Goal: Task Accomplishment & Management: Use online tool/utility

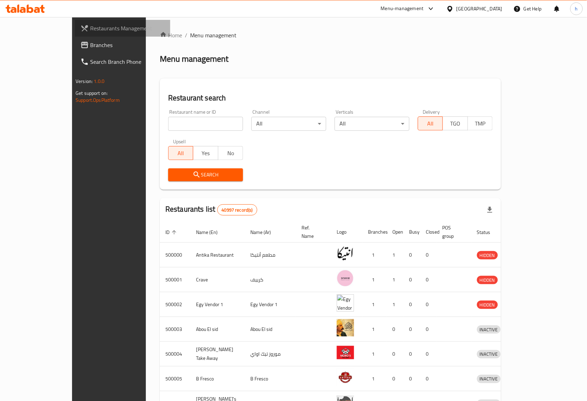
click at [90, 30] on span "Restaurants Management" at bounding box center [127, 28] width 75 height 8
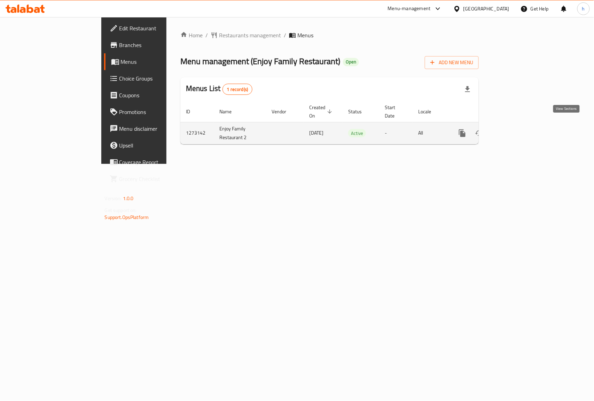
click at [517, 129] on icon "enhanced table" at bounding box center [513, 133] width 8 height 8
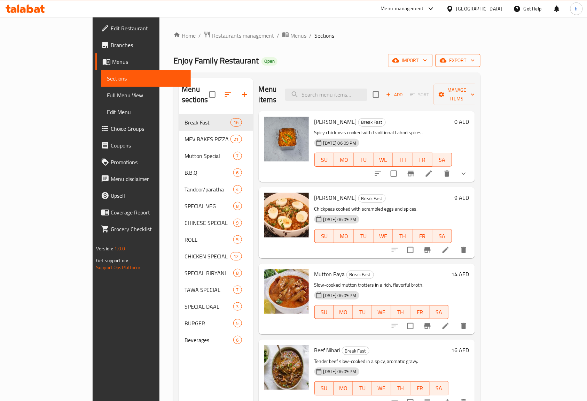
click at [447, 60] on icon "button" at bounding box center [443, 60] width 7 height 5
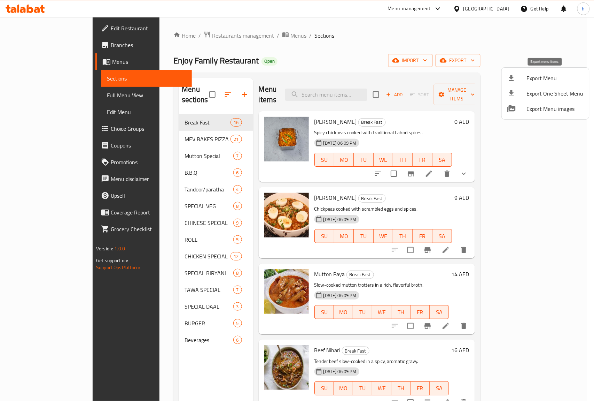
click at [536, 78] on span "Export Menu" at bounding box center [555, 78] width 57 height 8
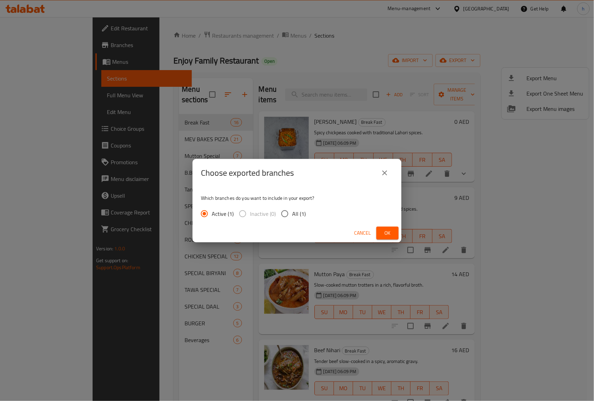
click at [291, 212] on input "All (1)" at bounding box center [285, 213] width 15 height 15
radio input "true"
click at [390, 226] on button "Ok" at bounding box center [388, 232] width 22 height 13
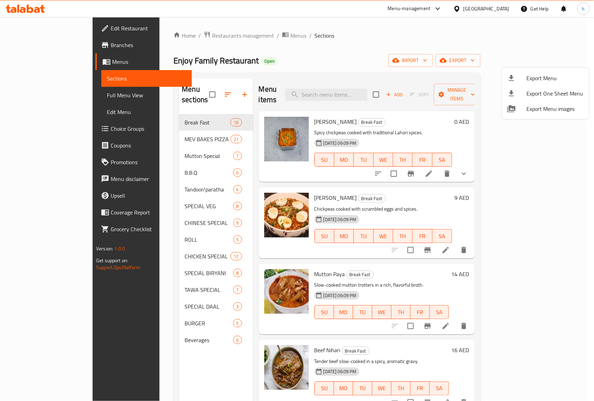
click at [45, 45] on div at bounding box center [297, 200] width 594 height 401
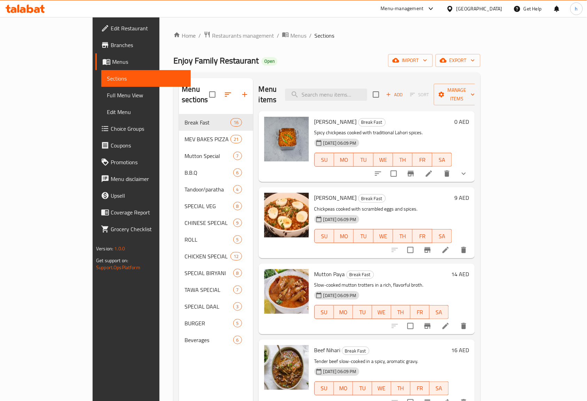
click at [111, 41] on span "Branches" at bounding box center [148, 45] width 75 height 8
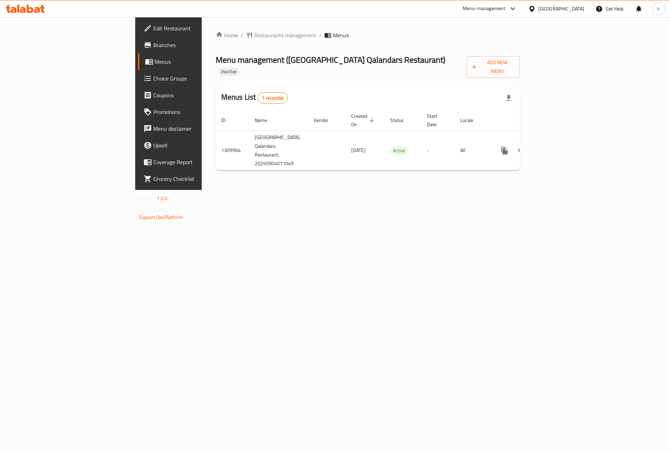
click at [138, 55] on link "Menus" at bounding box center [192, 61] width 109 height 17
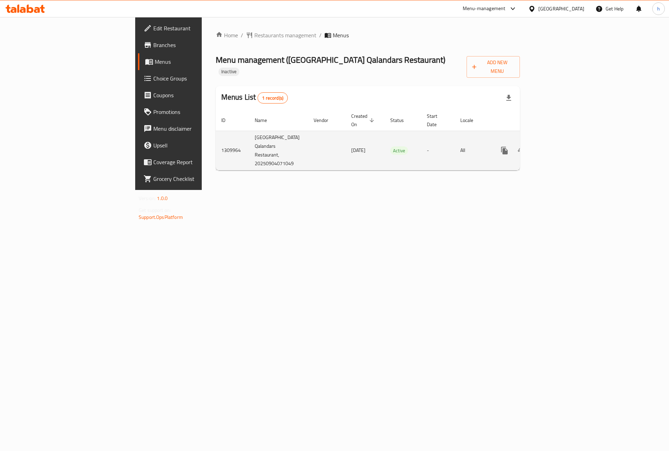
click at [559, 146] on icon "enhanced table" at bounding box center [554, 150] width 8 height 8
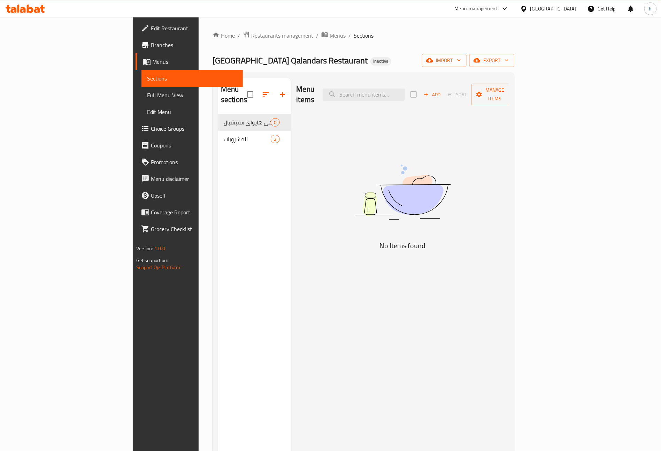
click at [151, 47] on span "Branches" at bounding box center [194, 45] width 87 height 8
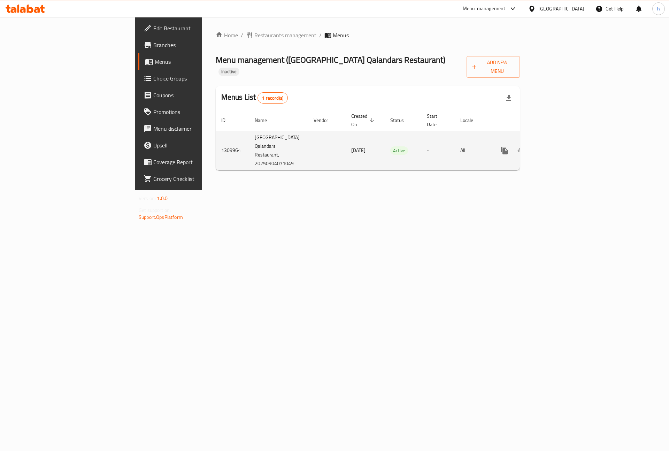
click at [559, 146] on icon "enhanced table" at bounding box center [554, 150] width 8 height 8
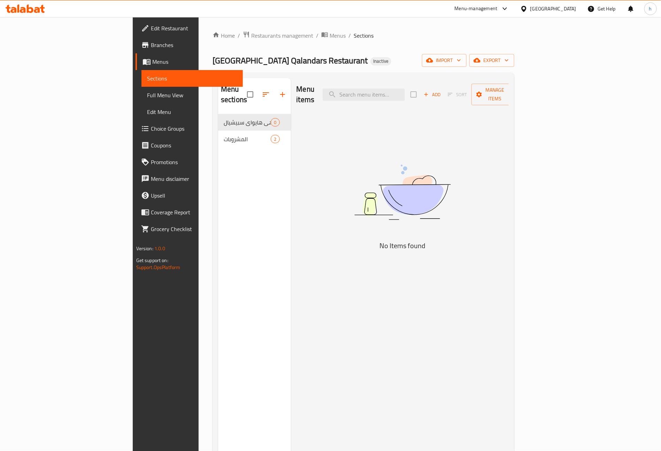
click at [147, 95] on span "Full Menu View" at bounding box center [192, 95] width 91 height 8
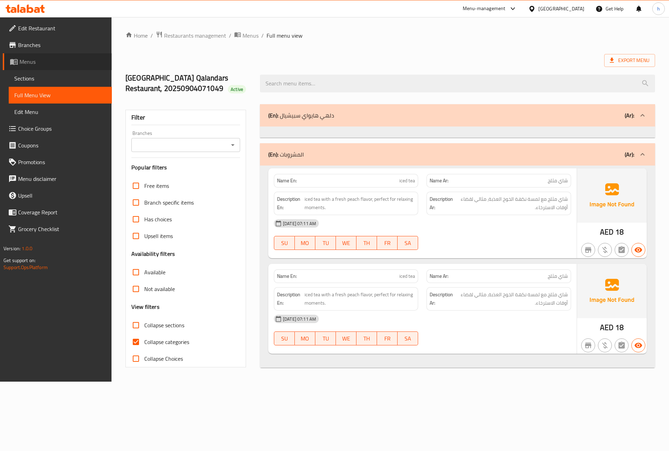
click at [32, 63] on span "Menus" at bounding box center [63, 61] width 87 height 8
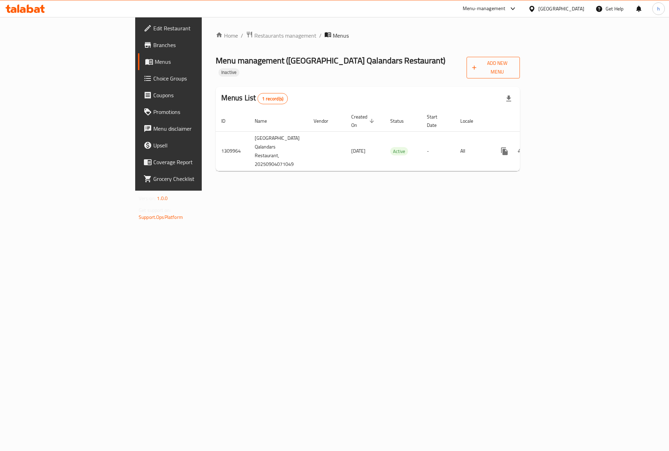
click at [514, 64] on span "Add New Menu" at bounding box center [493, 67] width 42 height 17
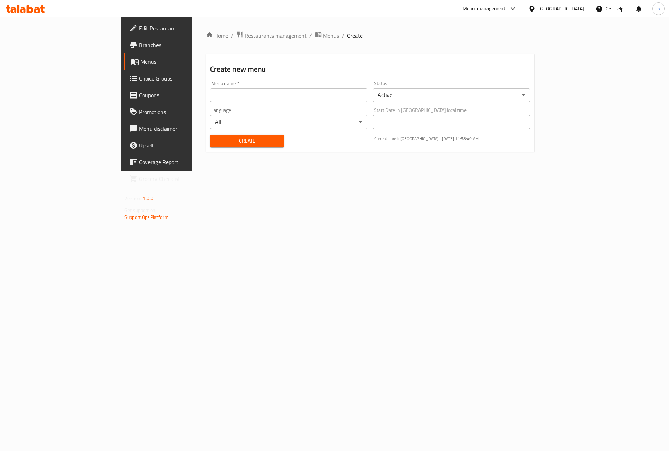
click at [312, 99] on input "text" at bounding box center [288, 95] width 157 height 14
type input "hossam7517"
click at [210, 91] on input "hossam7517" at bounding box center [288, 95] width 157 height 14
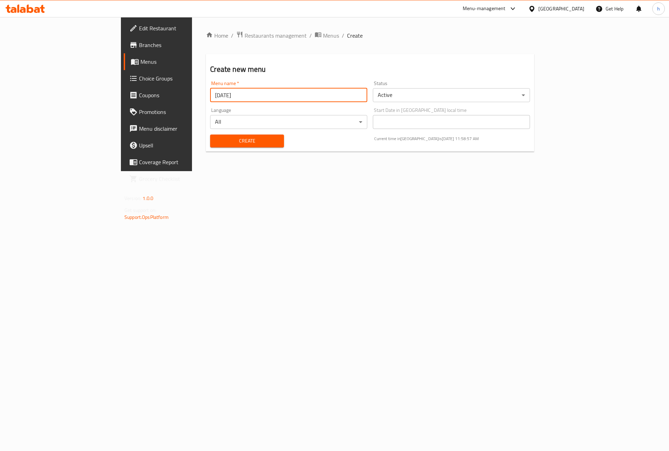
type input "4/9/2025"
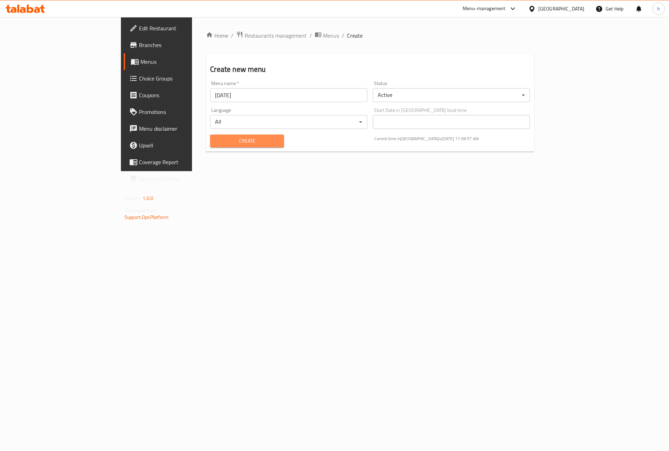
click at [216, 145] on span "Create" at bounding box center [247, 141] width 62 height 9
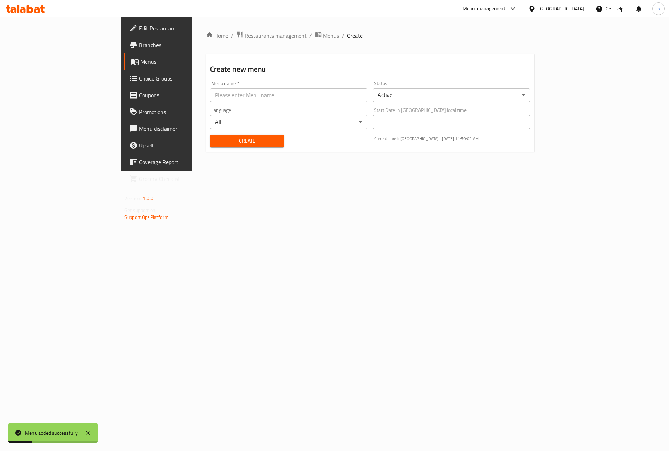
click at [140, 62] on span "Menus" at bounding box center [183, 61] width 87 height 8
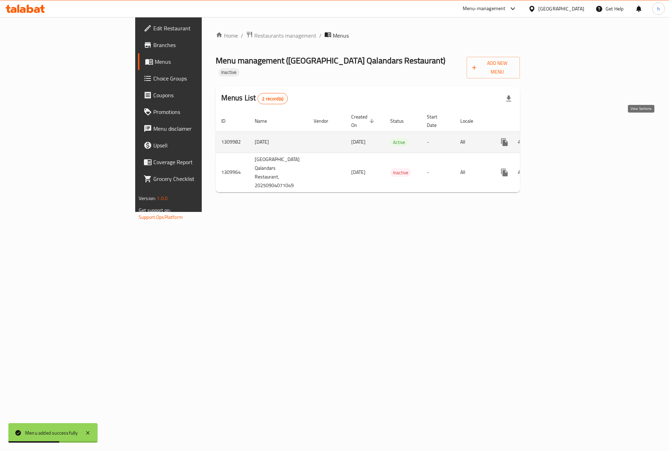
click at [559, 138] on icon "enhanced table" at bounding box center [554, 142] width 8 height 8
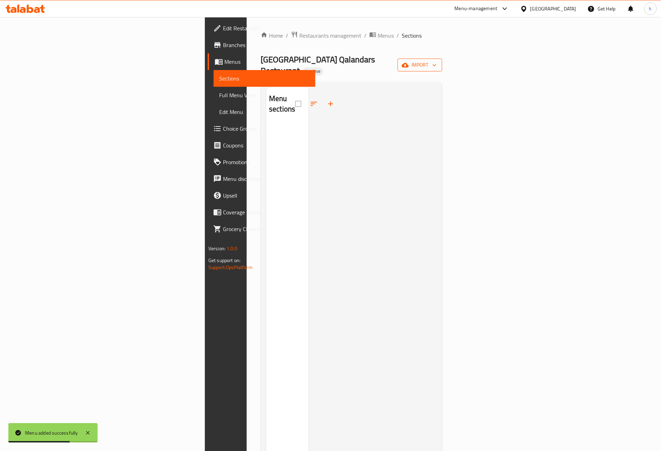
click at [442, 59] on button "import" at bounding box center [419, 65] width 45 height 13
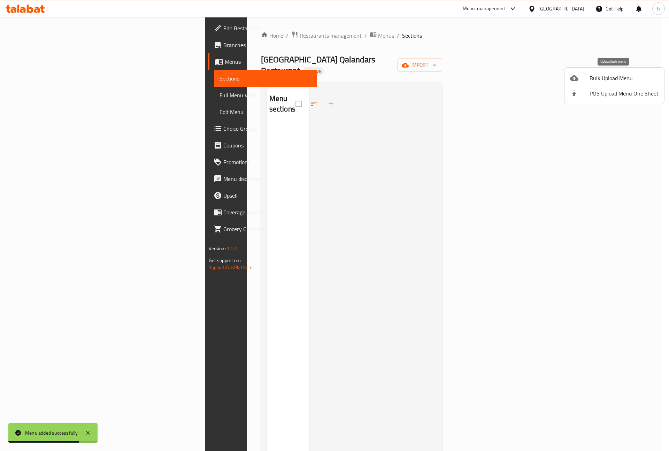
click at [614, 78] on span "Bulk Upload Menu" at bounding box center [623, 78] width 69 height 8
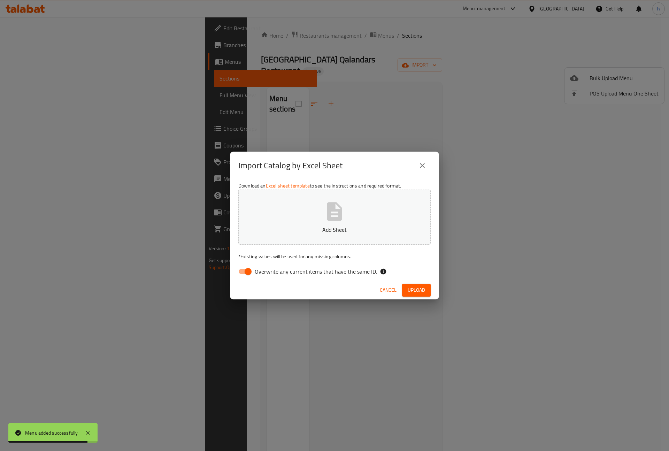
click at [252, 278] on div "Download an Excel sheet template to see the instructions and required format. A…" at bounding box center [334, 229] width 209 height 101
click at [254, 273] on input "Overwrite any current items that have the same ID." at bounding box center [248, 271] width 40 height 13
checkbox input "false"
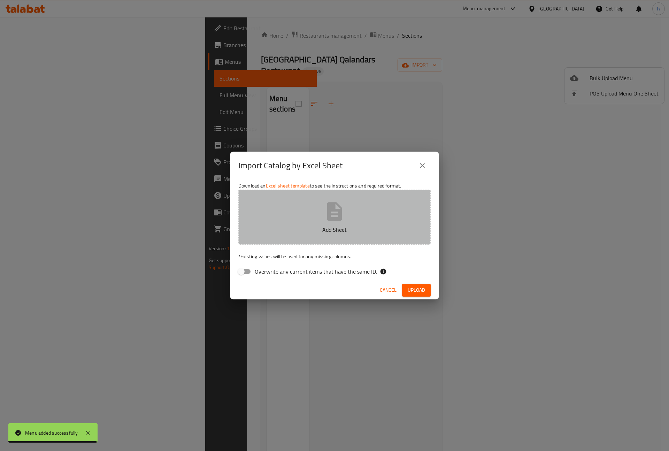
click at [321, 220] on button "Add Sheet" at bounding box center [334, 216] width 192 height 55
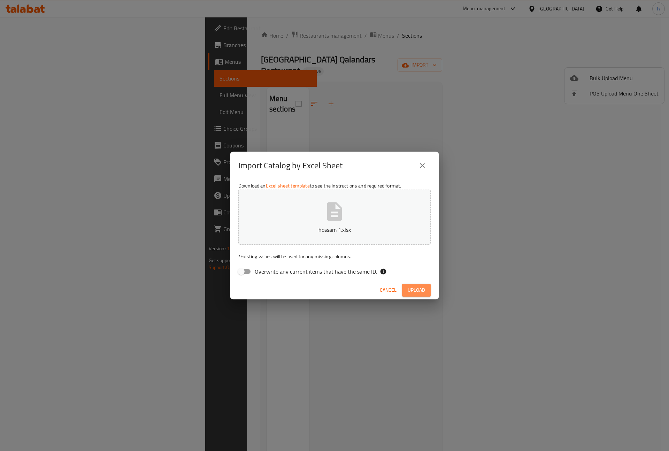
click at [420, 288] on span "Upload" at bounding box center [416, 290] width 17 height 9
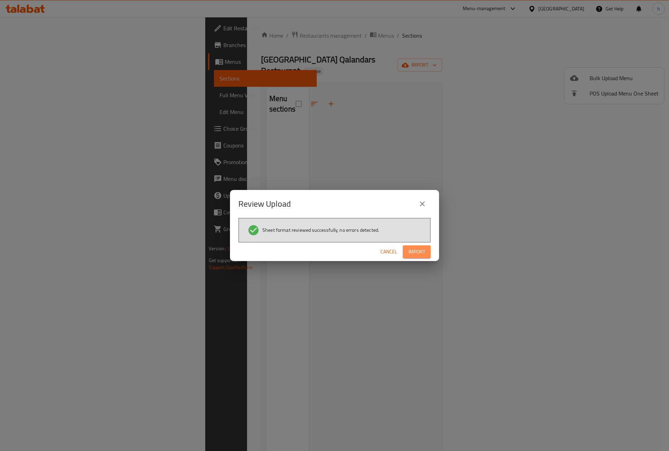
click at [416, 251] on span "Import" at bounding box center [416, 251] width 17 height 9
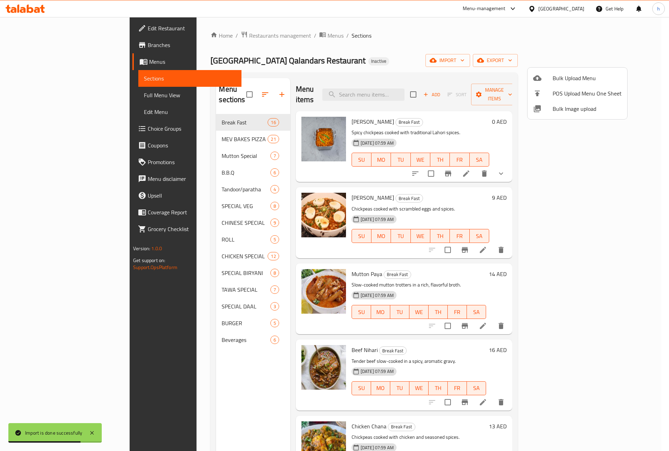
click at [41, 93] on div at bounding box center [334, 225] width 669 height 451
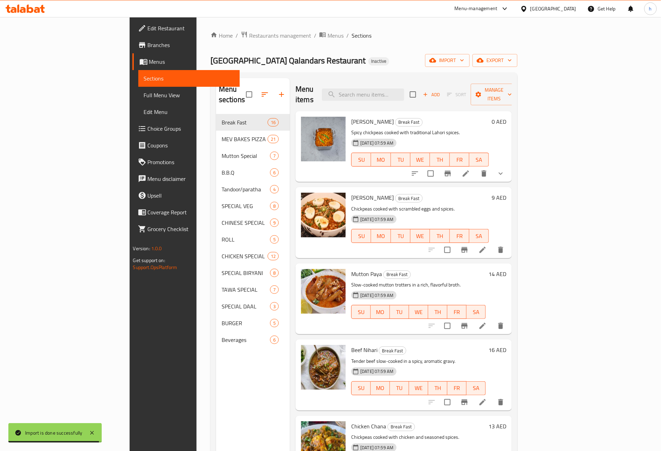
click at [144, 94] on span "Full Menu View" at bounding box center [189, 95] width 91 height 8
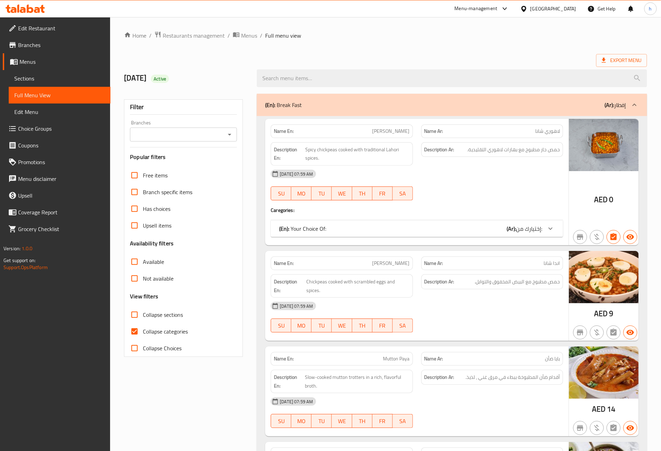
scroll to position [105, 0]
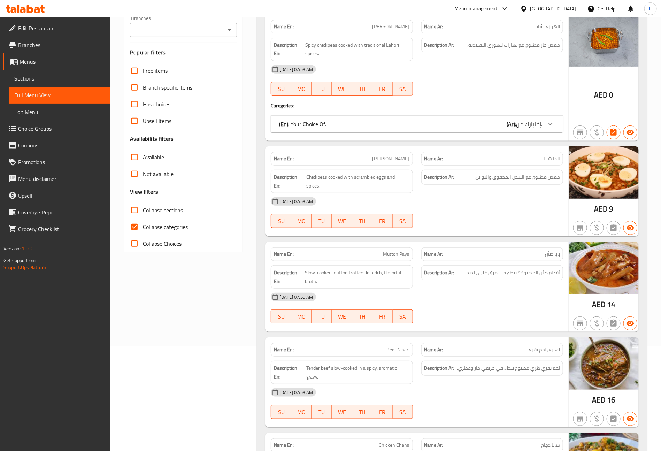
click at [152, 224] on span "Collapse categories" at bounding box center [165, 227] width 45 height 8
click at [143, 224] on input "Collapse categories" at bounding box center [134, 226] width 17 height 17
checkbox input "false"
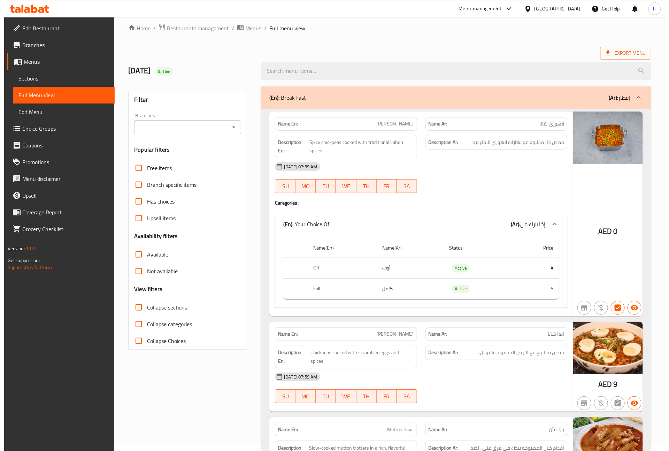
scroll to position [0, 0]
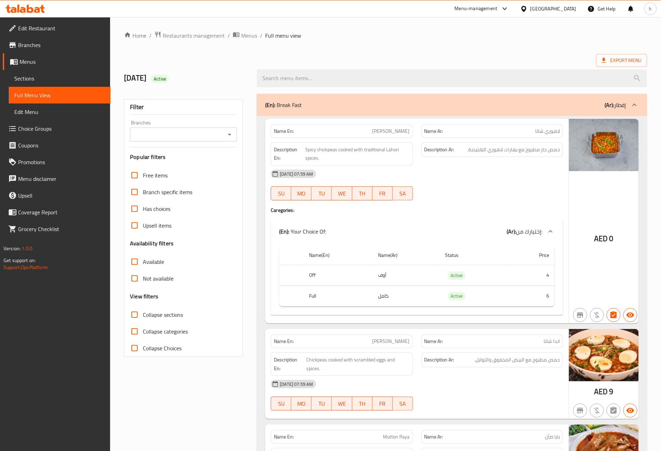
click at [430, 38] on ol "Home / Restaurants management / Menus / Full menu view" at bounding box center [385, 35] width 523 height 9
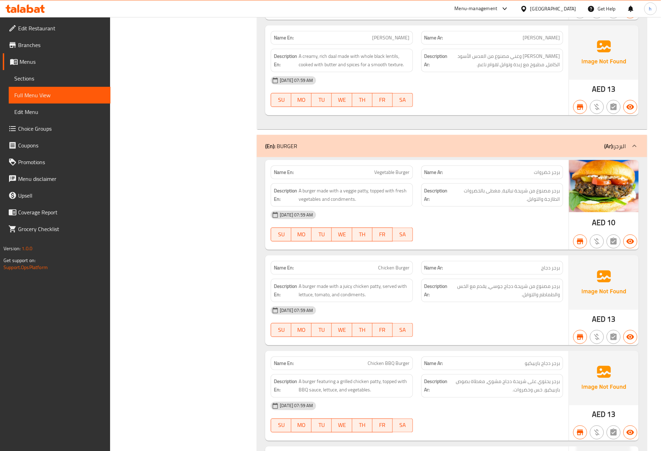
scroll to position [18803, 0]
click at [51, 26] on span "Edit Restaurant" at bounding box center [61, 28] width 87 height 8
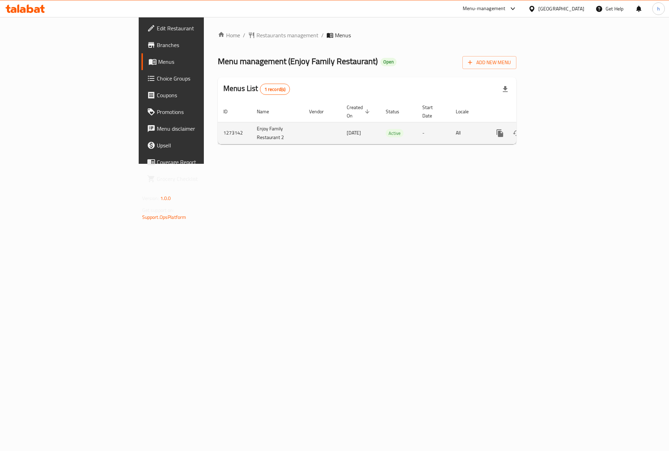
click at [554, 129] on icon "enhanced table" at bounding box center [550, 133] width 8 height 8
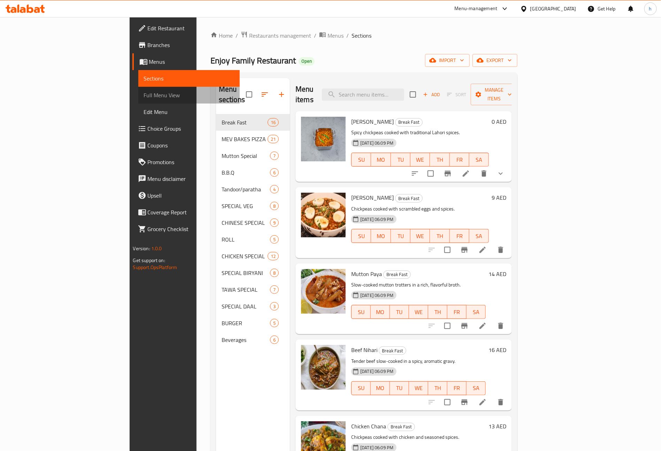
click at [144, 93] on span "Full Menu View" at bounding box center [189, 95] width 91 height 8
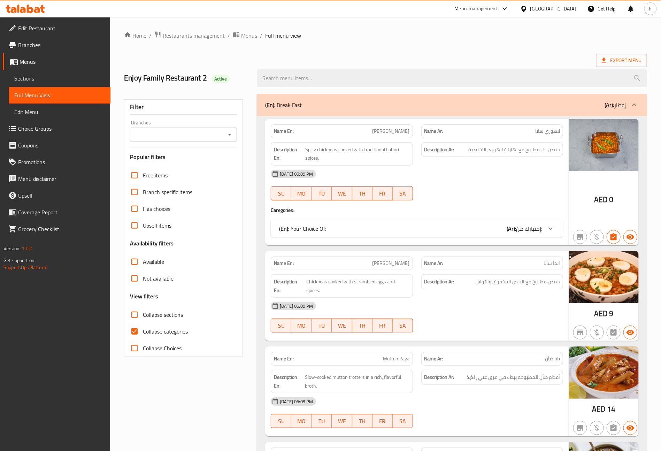
click at [158, 334] on span "Collapse categories" at bounding box center [165, 331] width 45 height 8
click at [143, 334] on input "Collapse categories" at bounding box center [134, 331] width 17 height 17
checkbox input "false"
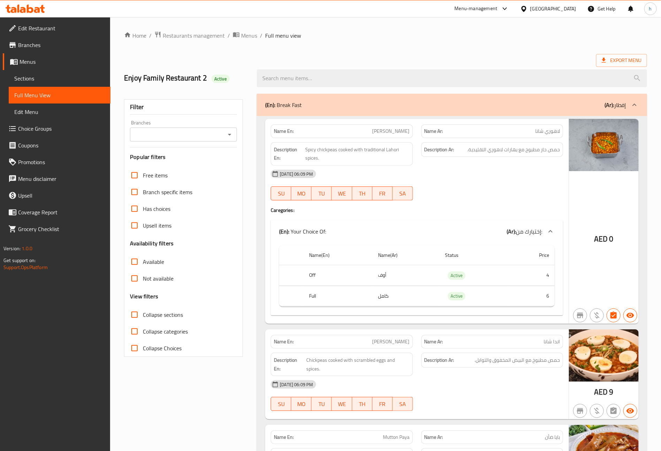
click at [345, 38] on ol "Home / Restaurants management / Menus / Full menu view" at bounding box center [385, 35] width 523 height 9
click at [399, 33] on ol "Home / Restaurants management / Menus / Full menu view" at bounding box center [385, 35] width 523 height 9
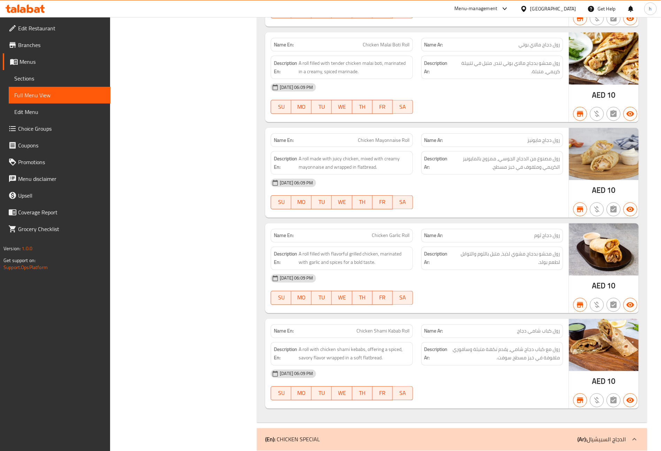
scroll to position [15014, 0]
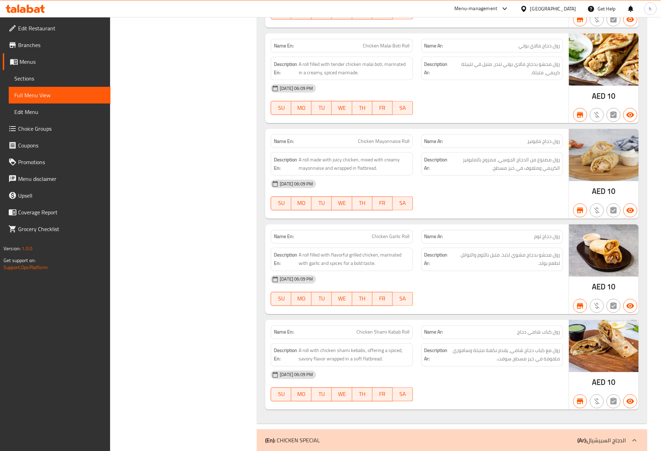
click at [36, 77] on span "Sections" at bounding box center [59, 78] width 91 height 8
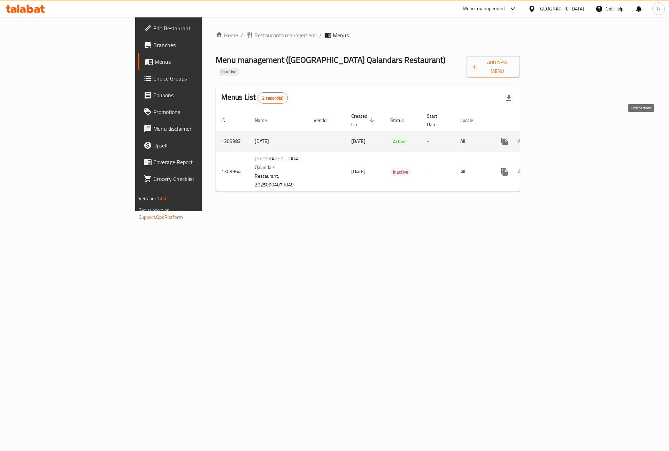
click at [559, 137] on icon "enhanced table" at bounding box center [554, 141] width 8 height 8
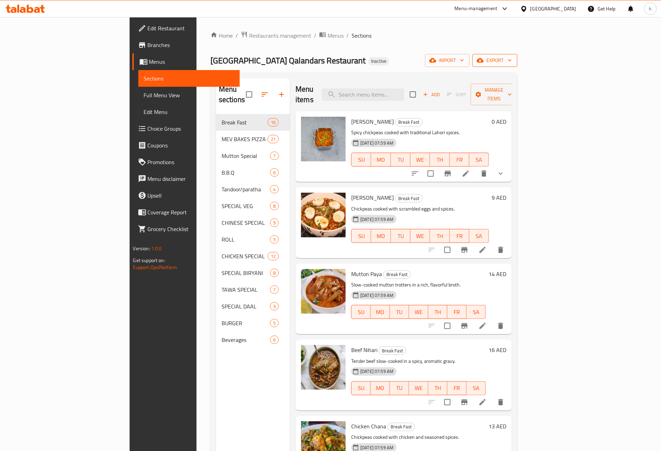
click at [512, 62] on span "export" at bounding box center [495, 60] width 34 height 9
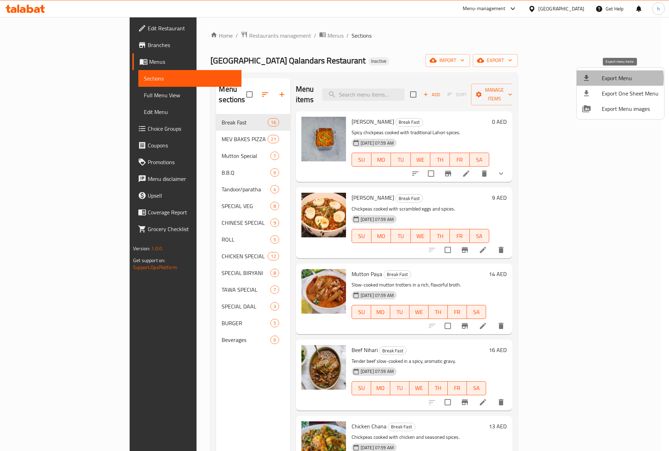
click at [611, 78] on span "Export Menu" at bounding box center [630, 78] width 57 height 8
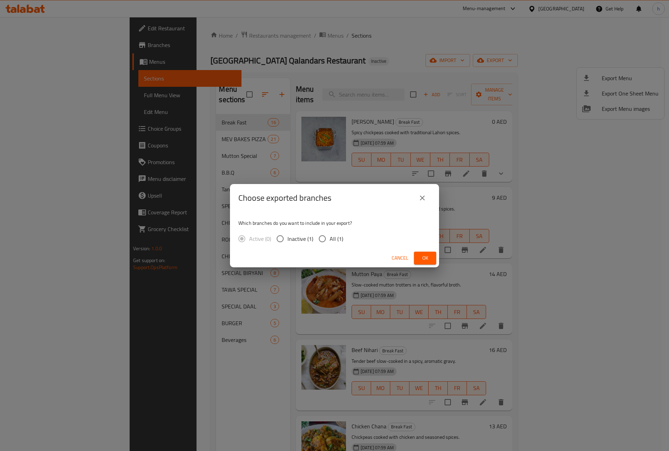
click at [334, 234] on span "All (1)" at bounding box center [337, 238] width 14 height 8
click at [330, 234] on input "All (1)" at bounding box center [322, 238] width 15 height 15
radio input "true"
click at [423, 258] on span "Ok" at bounding box center [424, 258] width 11 height 9
